Goal: Information Seeking & Learning: Learn about a topic

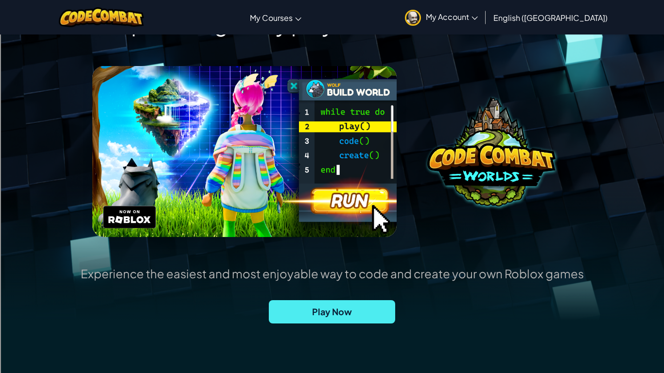
scroll to position [68, 0]
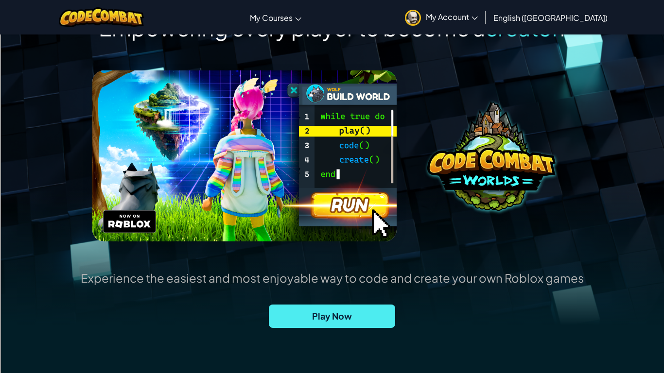
click at [322, 333] on div "Experience the easiest and most enjoyable way to code and create your own Roblo…" at bounding box center [332, 319] width 503 height 96
click at [338, 312] on span "Play Now" at bounding box center [332, 316] width 126 height 23
click at [576, 14] on span "English ([GEOGRAPHIC_DATA])" at bounding box center [550, 18] width 114 height 10
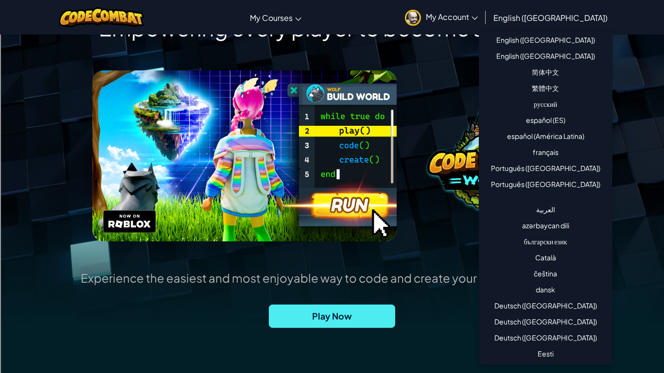
click at [346, 119] on img at bounding box center [244, 155] width 304 height 171
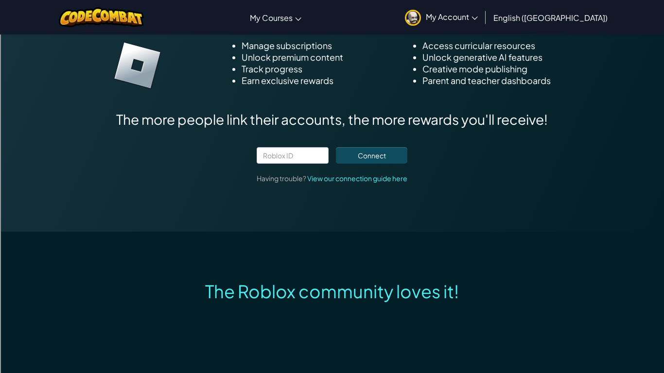
scroll to position [0, 0]
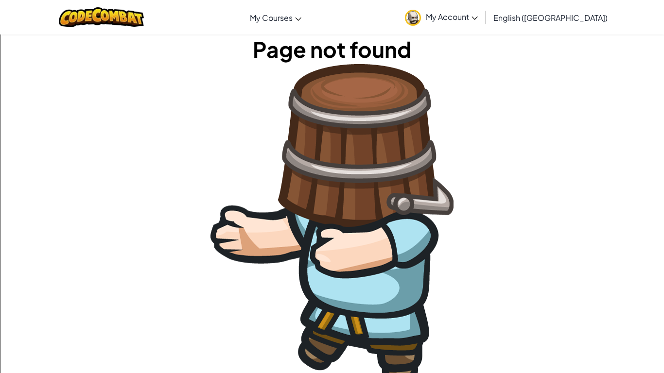
click at [402, 172] on img at bounding box center [331, 223] width 243 height 319
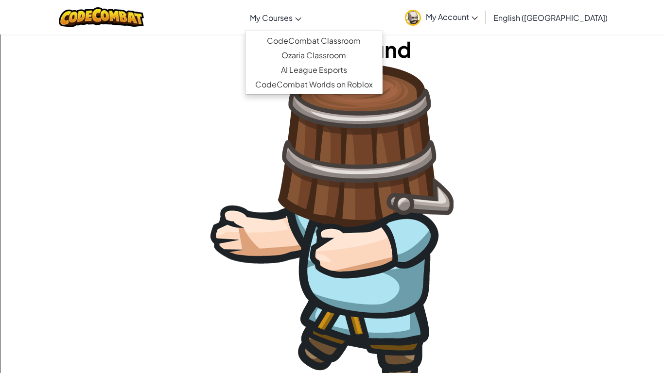
click at [285, 18] on span "My Courses" at bounding box center [271, 18] width 43 height 10
click at [361, 43] on link "CodeCombat Classroom" at bounding box center [313, 41] width 137 height 15
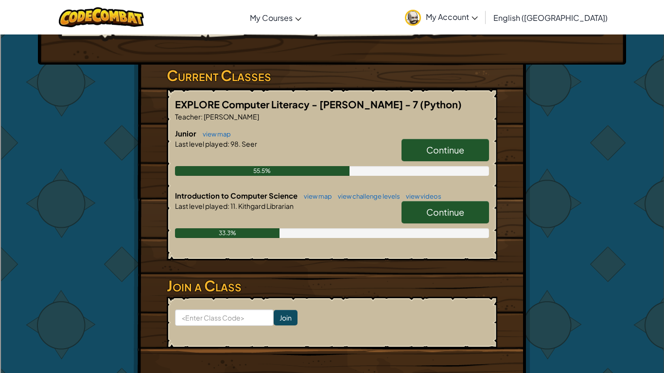
scroll to position [136, 0]
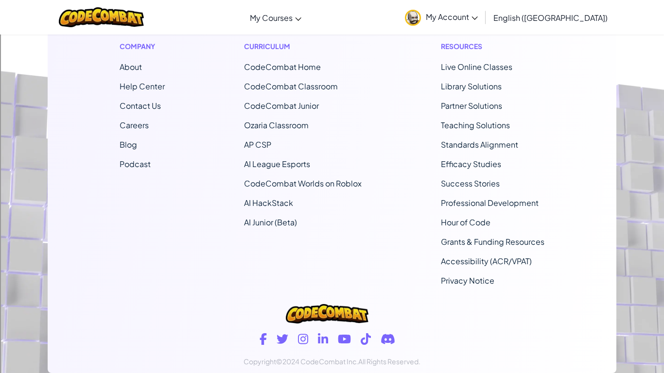
scroll to position [319, 0]
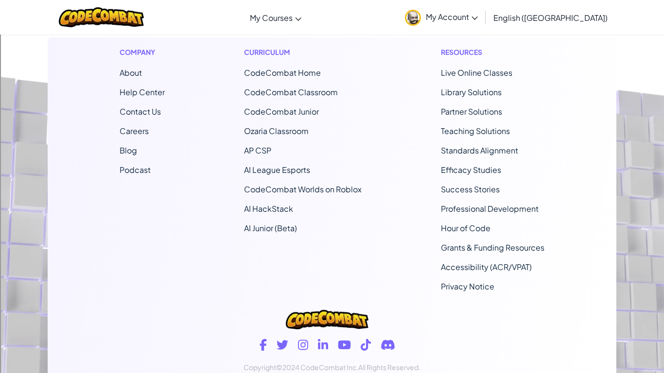
click at [283, 77] on span "CodeCombat Home" at bounding box center [282, 73] width 77 height 10
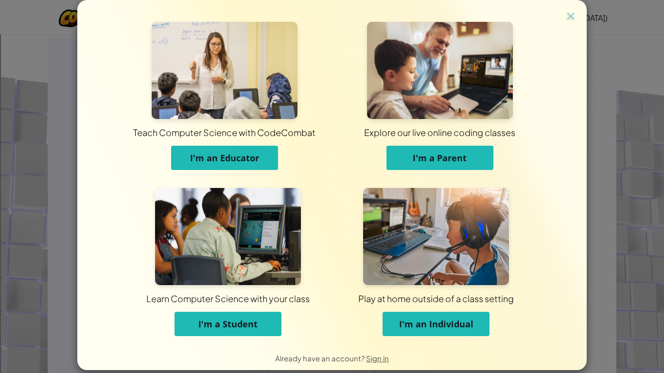
click at [266, 309] on span "Learn Computer Science with your class" at bounding box center [227, 298] width 159 height 27
click at [262, 310] on span "Learn Computer Science with your class" at bounding box center [227, 298] width 159 height 27
click at [263, 313] on button "I'm a Student" at bounding box center [227, 324] width 107 height 24
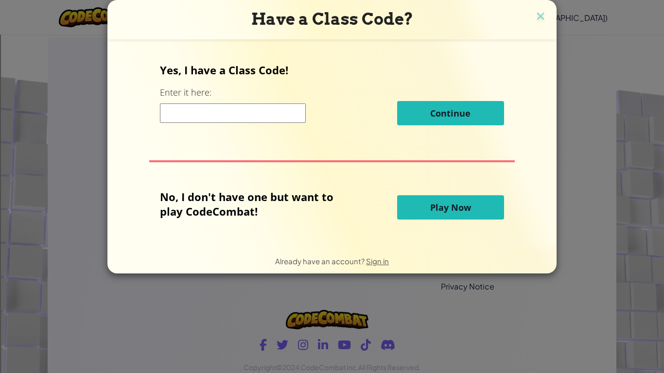
click at [460, 202] on span "Play Now" at bounding box center [450, 208] width 41 height 12
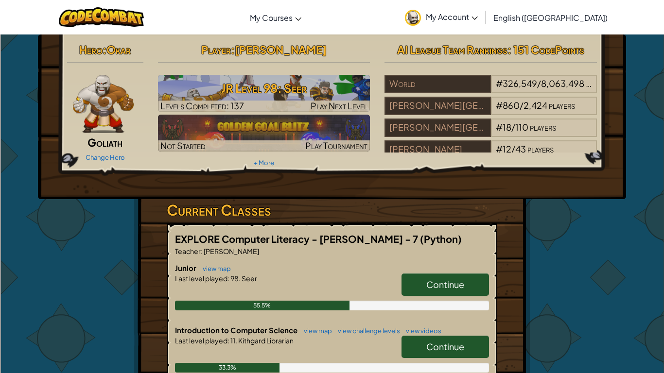
click at [428, 341] on span "Continue" at bounding box center [445, 346] width 38 height 11
